Goal: Transaction & Acquisition: Purchase product/service

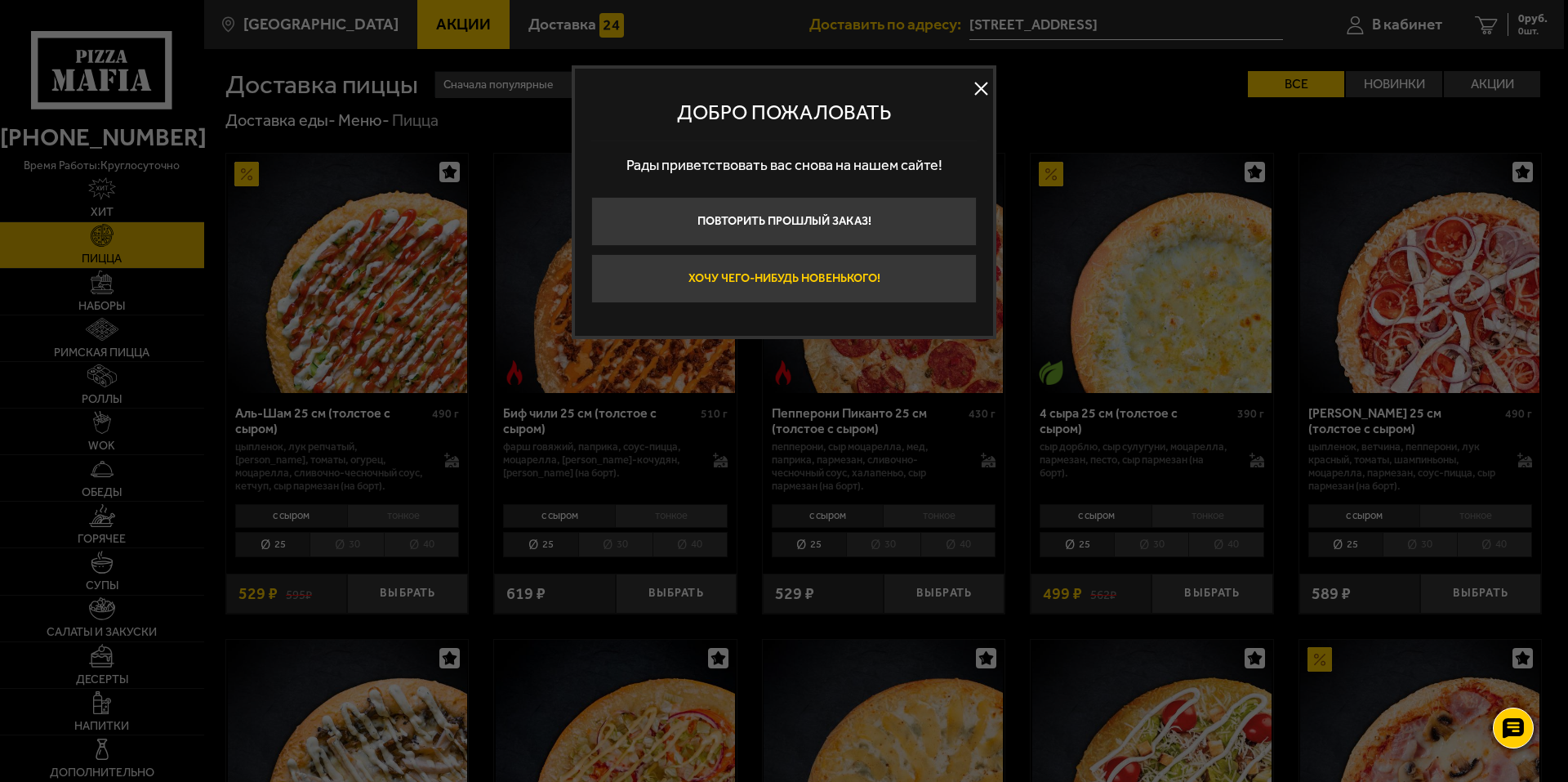
click at [751, 286] on button "Хочу чего-нибудь новенького!" at bounding box center [784, 278] width 386 height 49
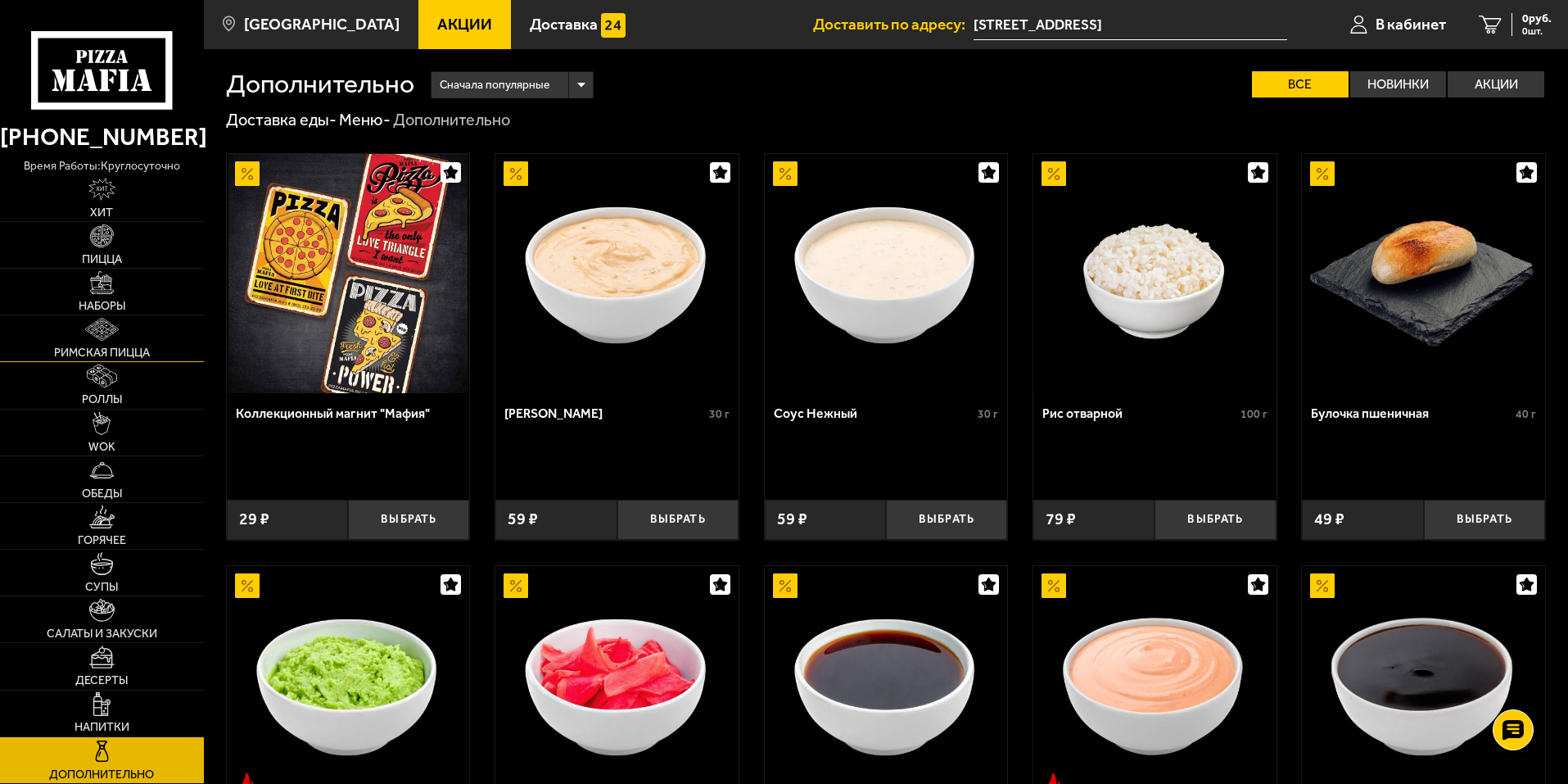
click at [90, 337] on img at bounding box center [101, 330] width 32 height 23
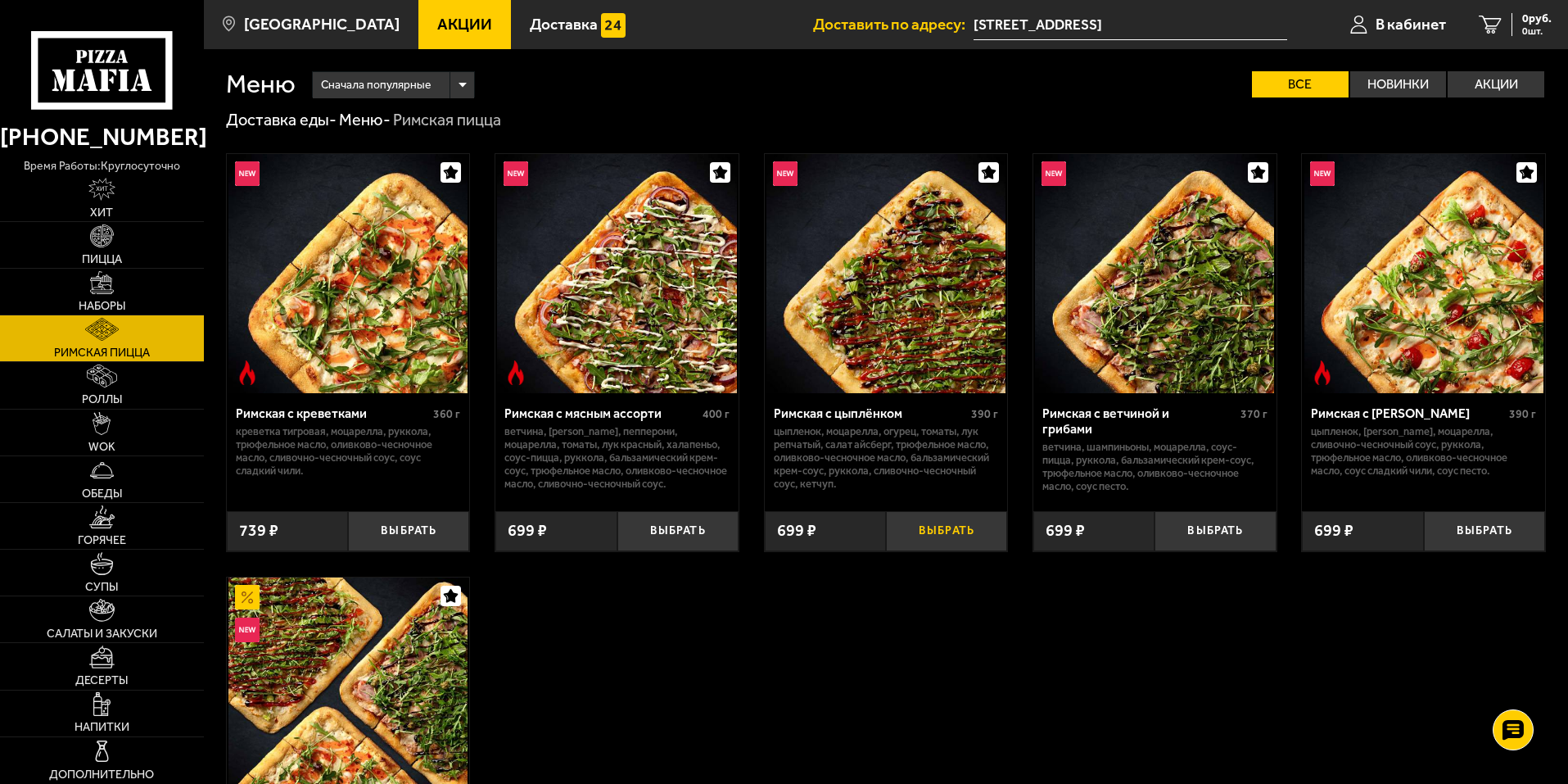
click at [958, 533] on button "Выбрать" at bounding box center [947, 531] width 121 height 40
click at [126, 518] on link "Горячее" at bounding box center [101, 525] width 204 height 46
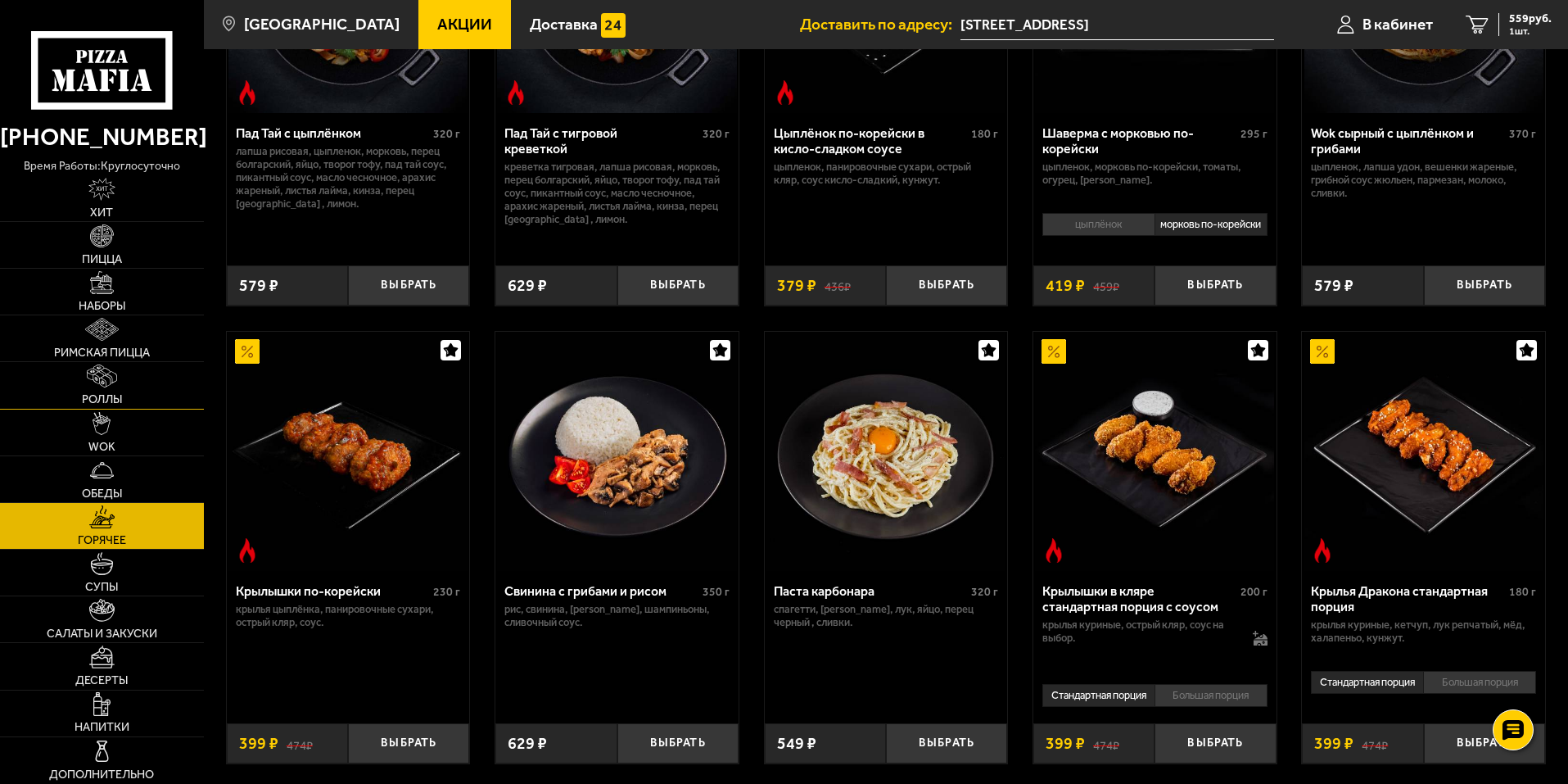
scroll to position [328, 0]
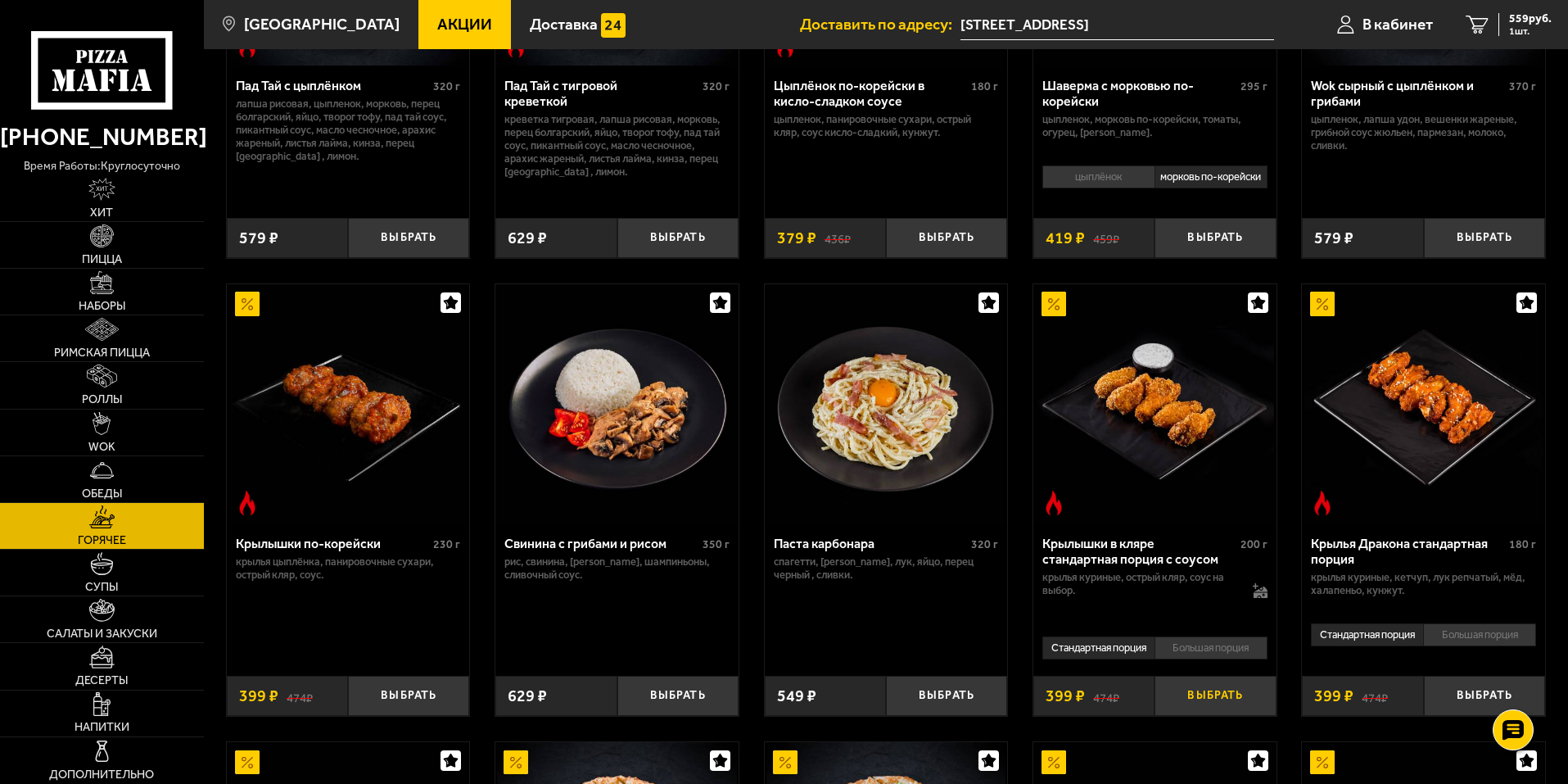
click at [1210, 716] on button "Выбрать" at bounding box center [1215, 696] width 121 height 40
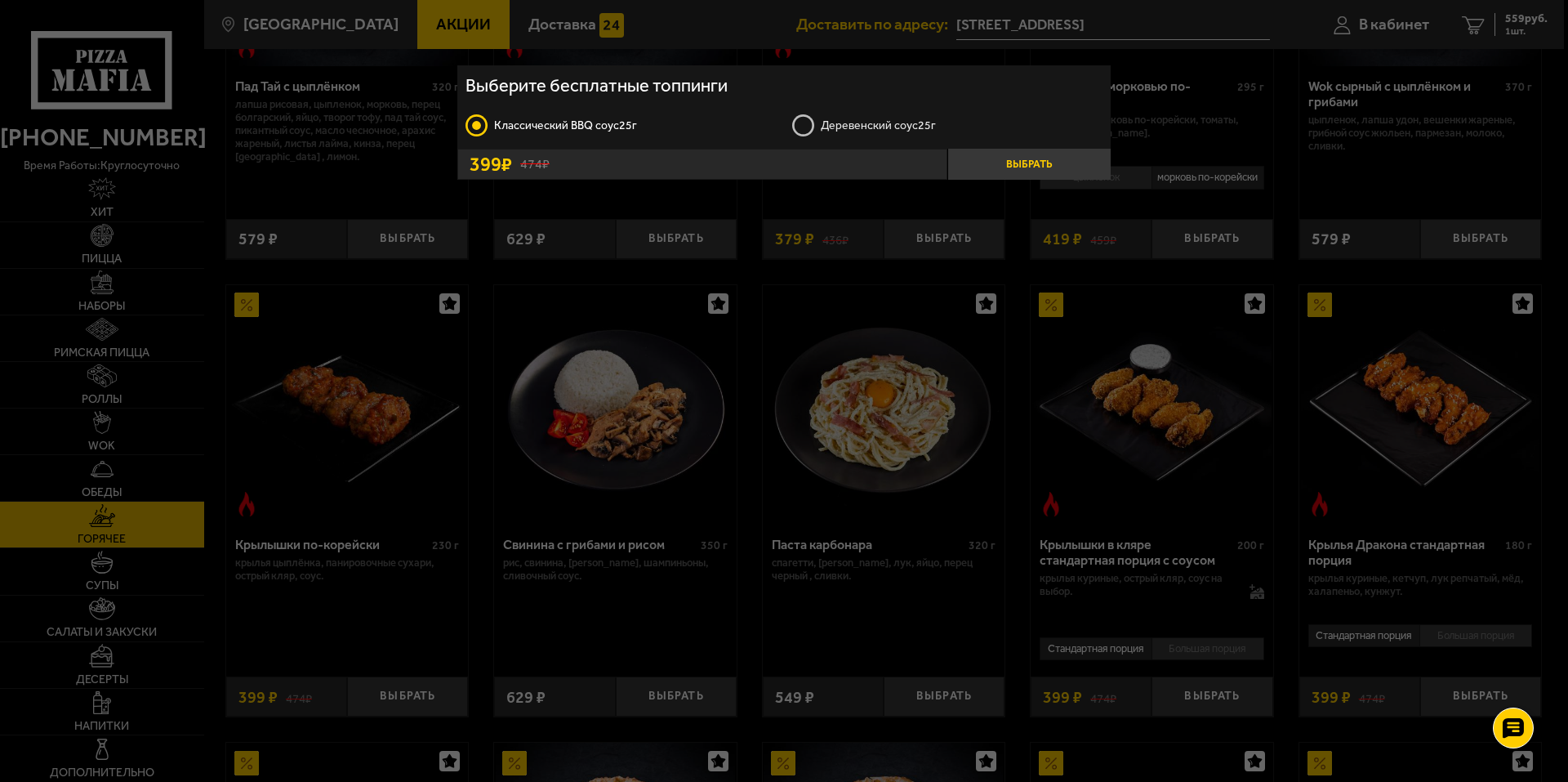
click at [1022, 173] on button "Выбрать" at bounding box center [1029, 164] width 163 height 31
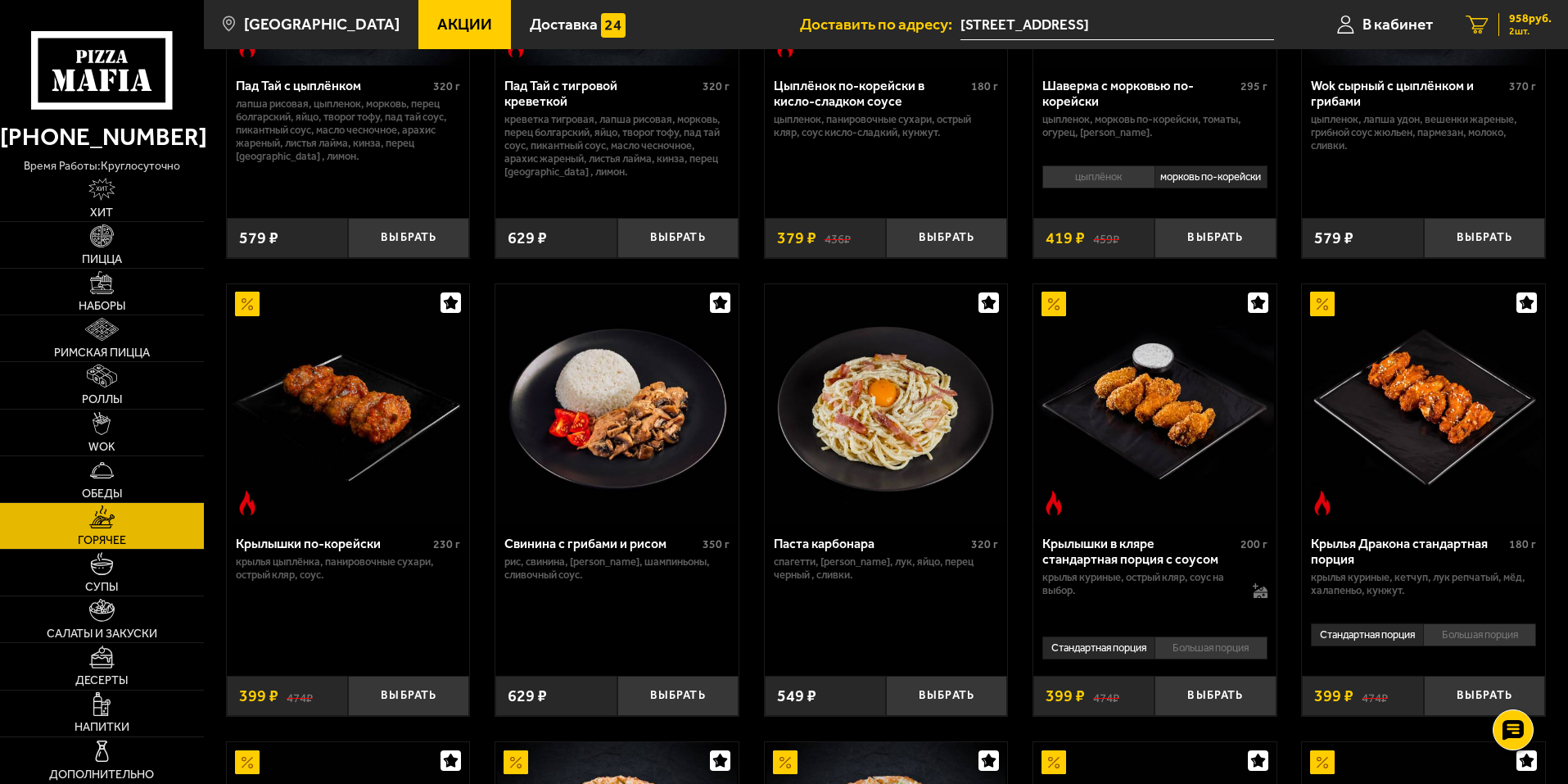
drag, startPoint x: 1536, startPoint y: 29, endPoint x: 1524, endPoint y: 32, distance: 12.4
click at [1524, 32] on span "2 шт." at bounding box center [1530, 32] width 42 height 10
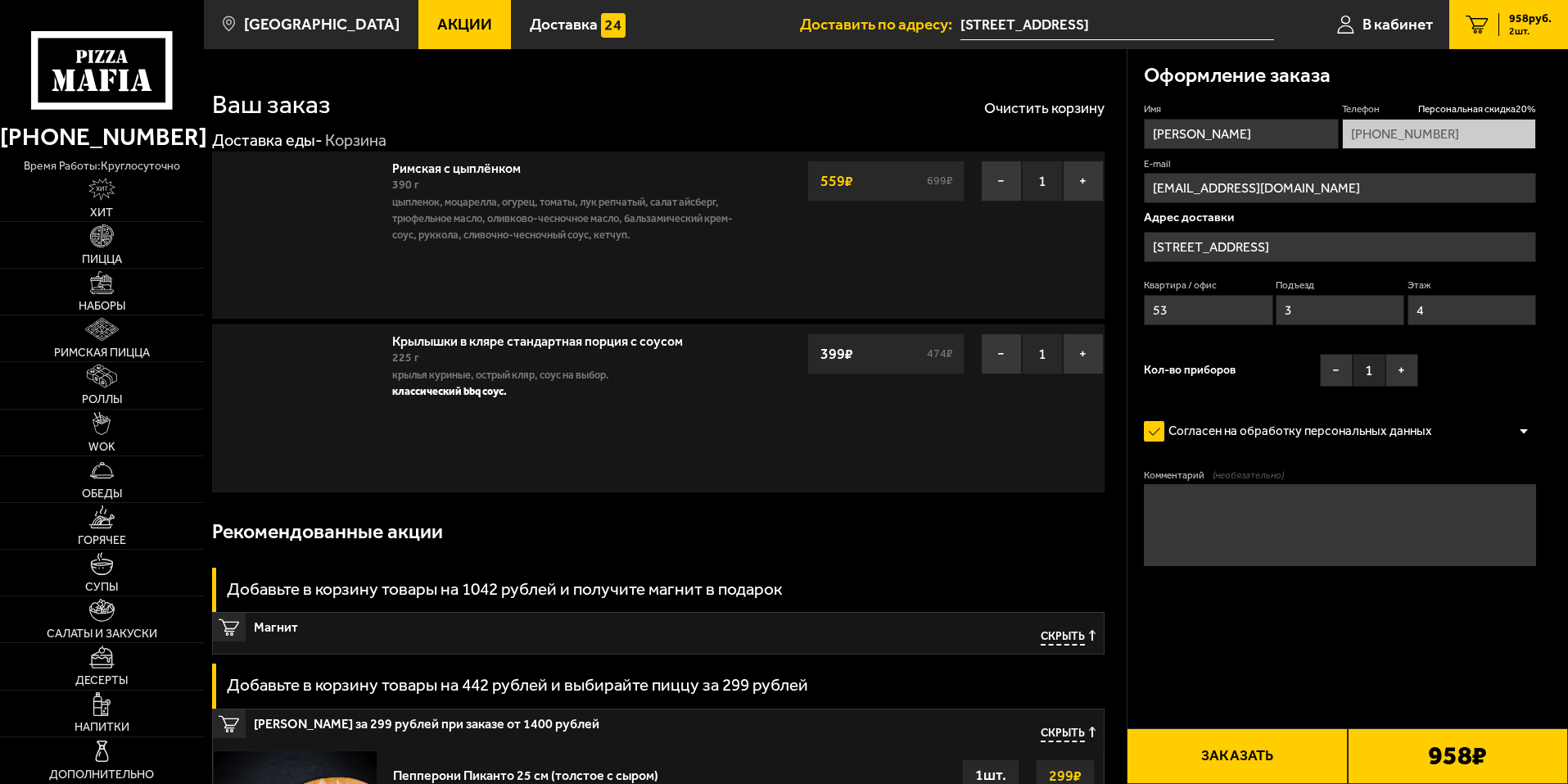
type input "[STREET_ADDRESS]"
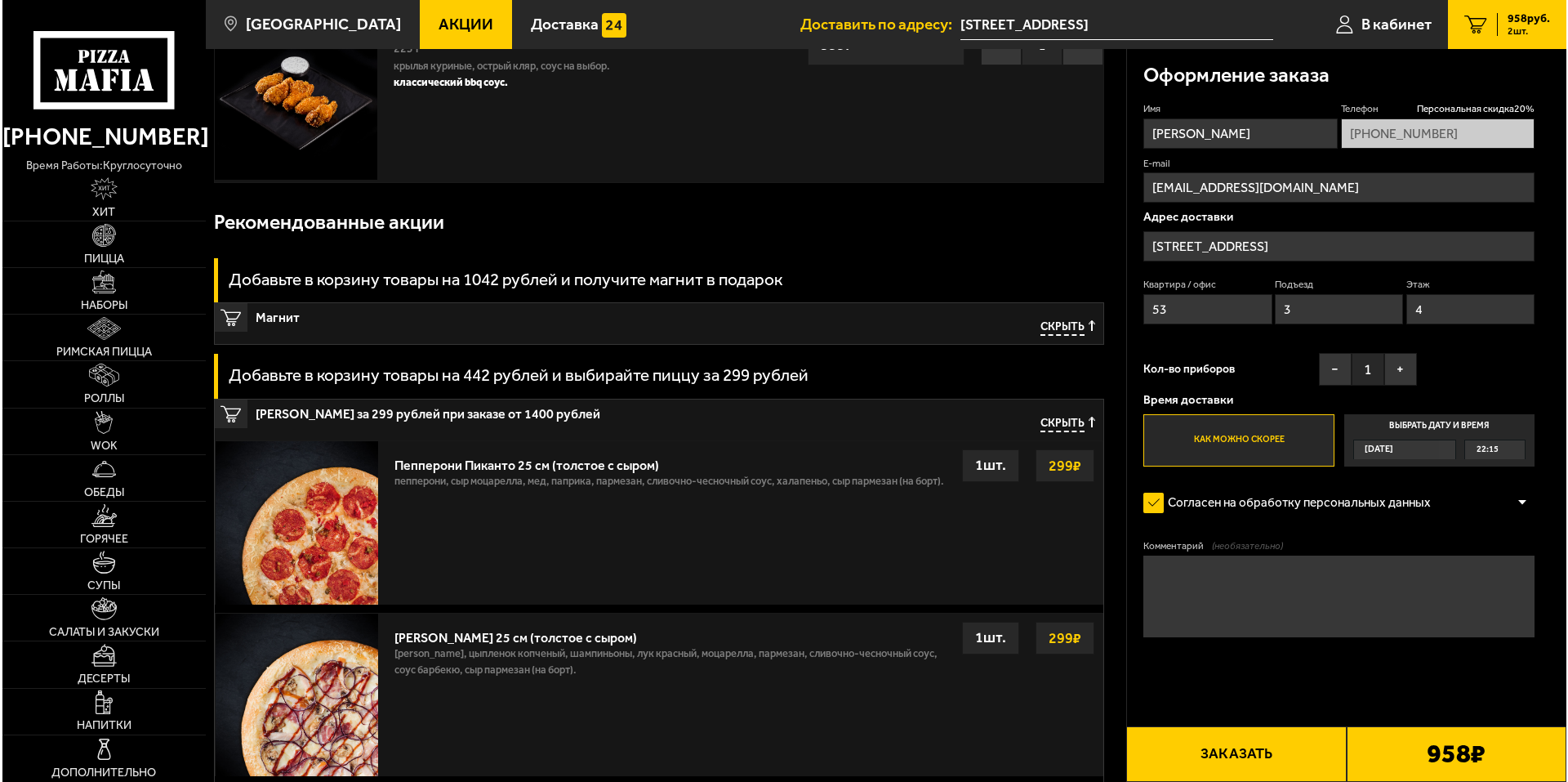
scroll to position [327, 0]
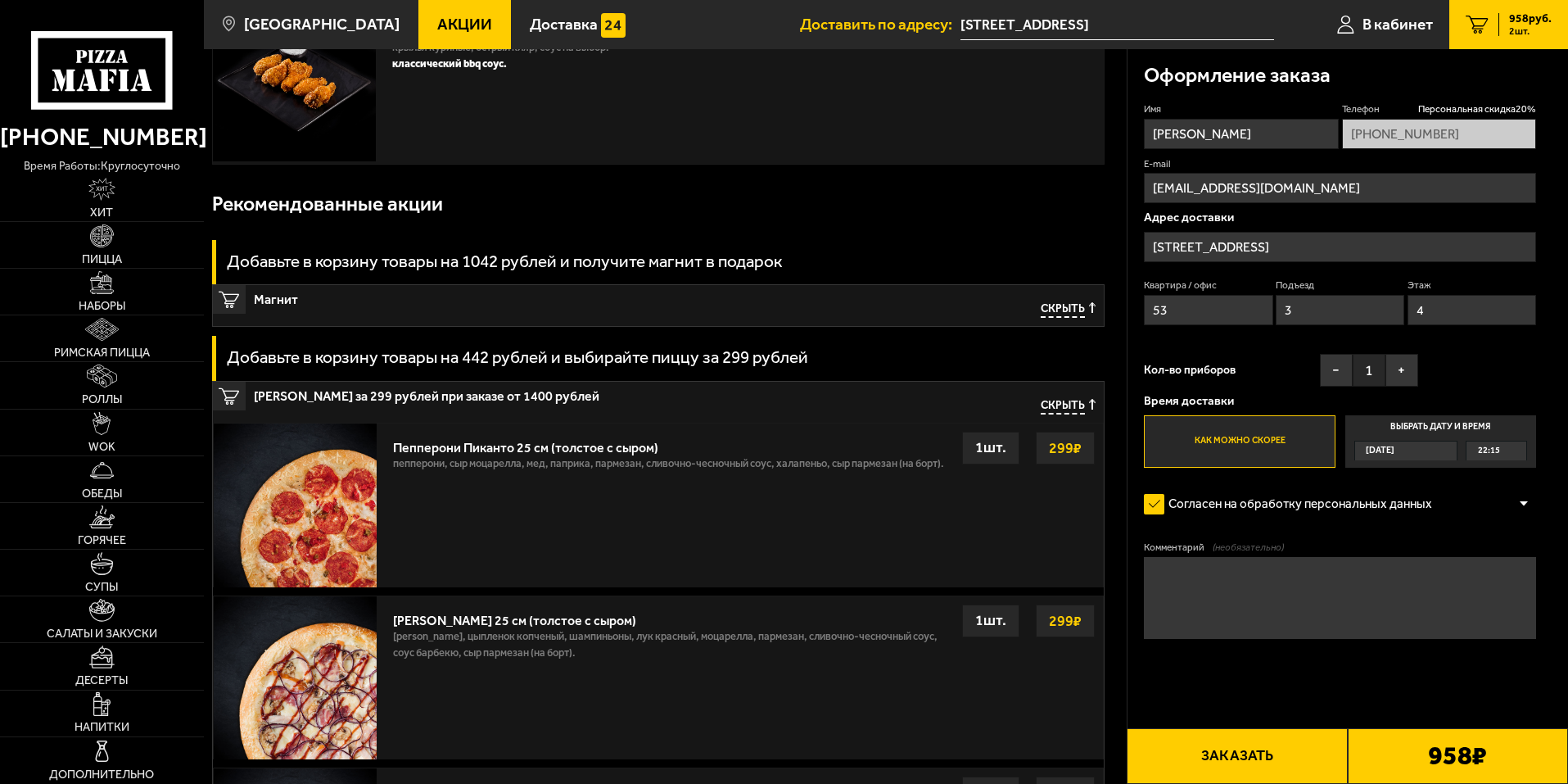
click at [1241, 747] on button "Заказать" at bounding box center [1237, 756] width 220 height 56
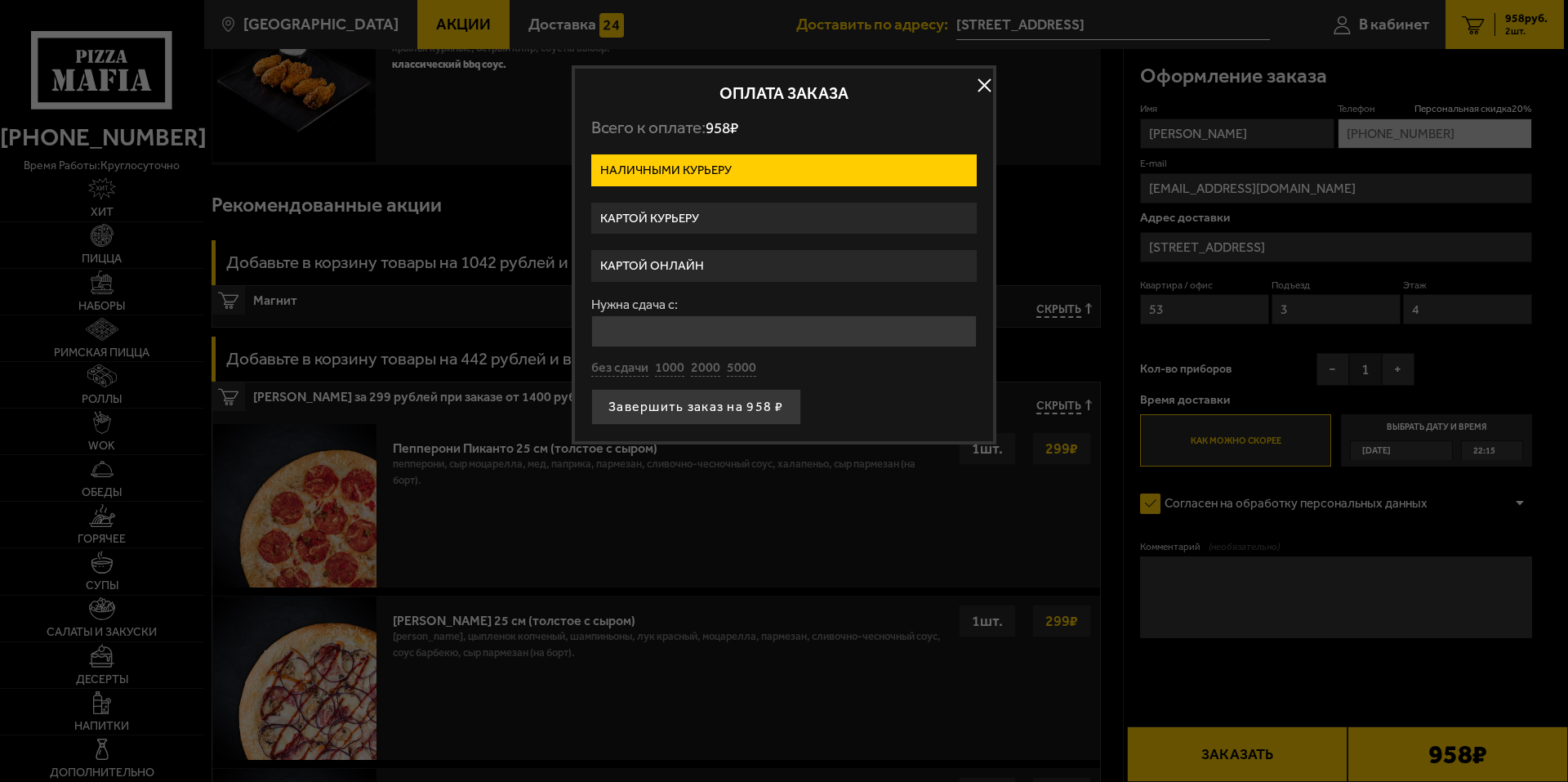
click at [718, 259] on label "Картой онлайн" at bounding box center [784, 266] width 386 height 32
click at [0, 0] on input "Картой онлайн" at bounding box center [0, 0] width 0 height 0
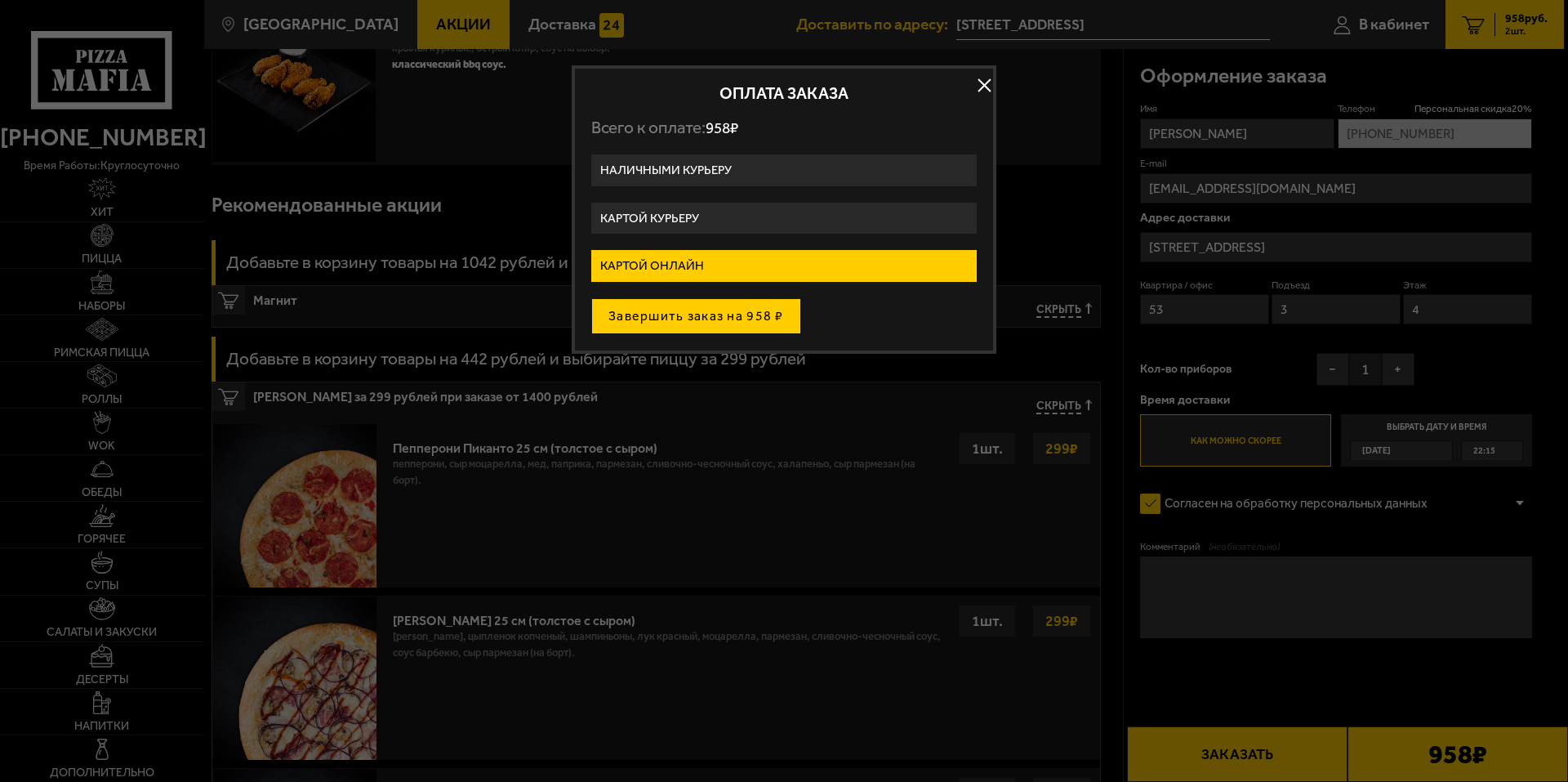
click at [747, 299] on button "Завершить заказ на 958 ₽" at bounding box center [696, 315] width 210 height 36
